Goal: Find specific page/section: Find specific page/section

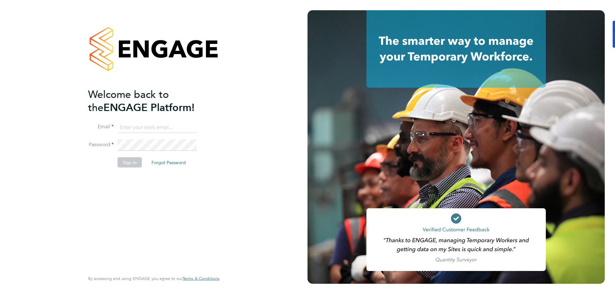
type input "martina@acr-ltd.co.uk"
click at [52, 131] on div "Welcome back to the ENGAGE Platform! Email martina@acr-ltd.co.uk Password Sign …" at bounding box center [153, 147] width 307 height 294
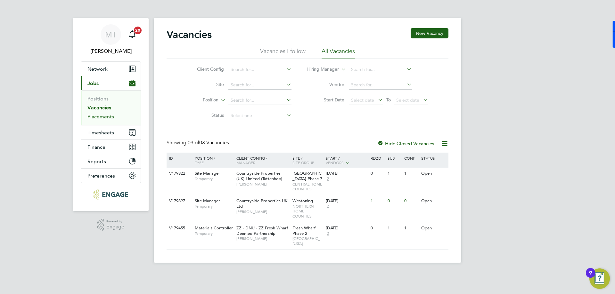
click at [107, 117] on link "Placements" at bounding box center [100, 117] width 27 height 6
